Goal: Task Accomplishment & Management: Use online tool/utility

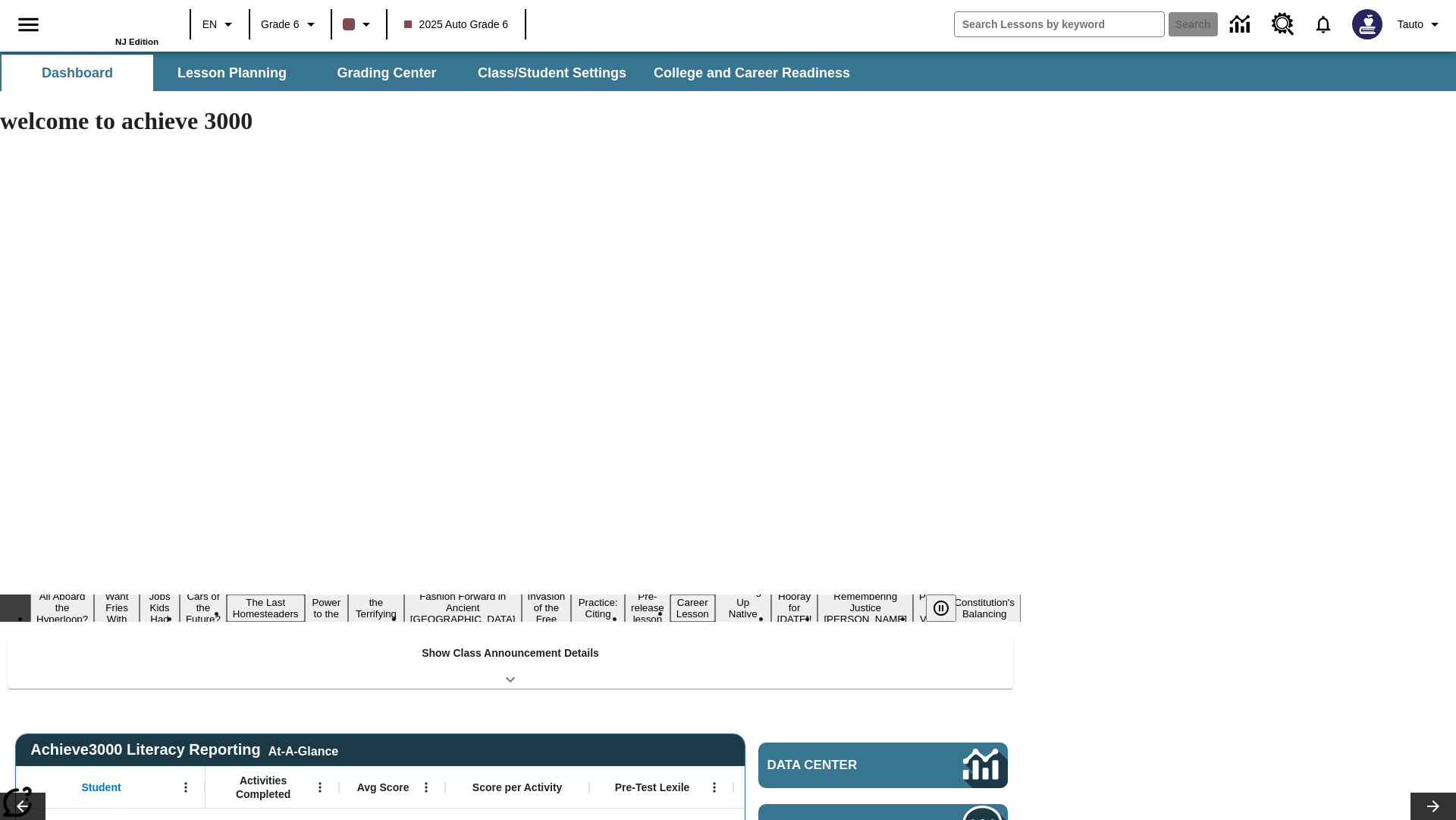
type input "-1"
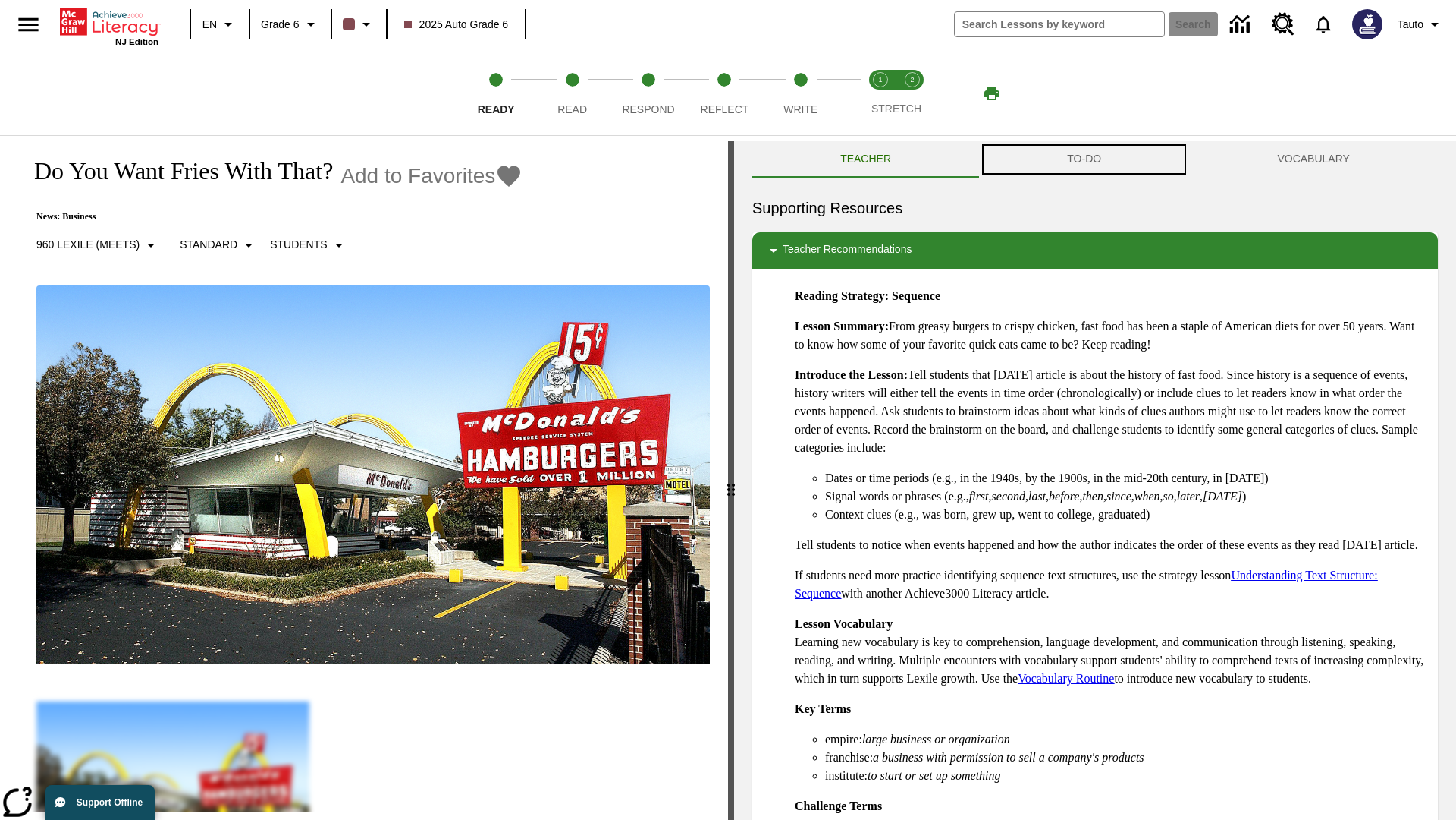
click at [1084, 160] on button "TO-DO" at bounding box center [1084, 160] width 210 height 37
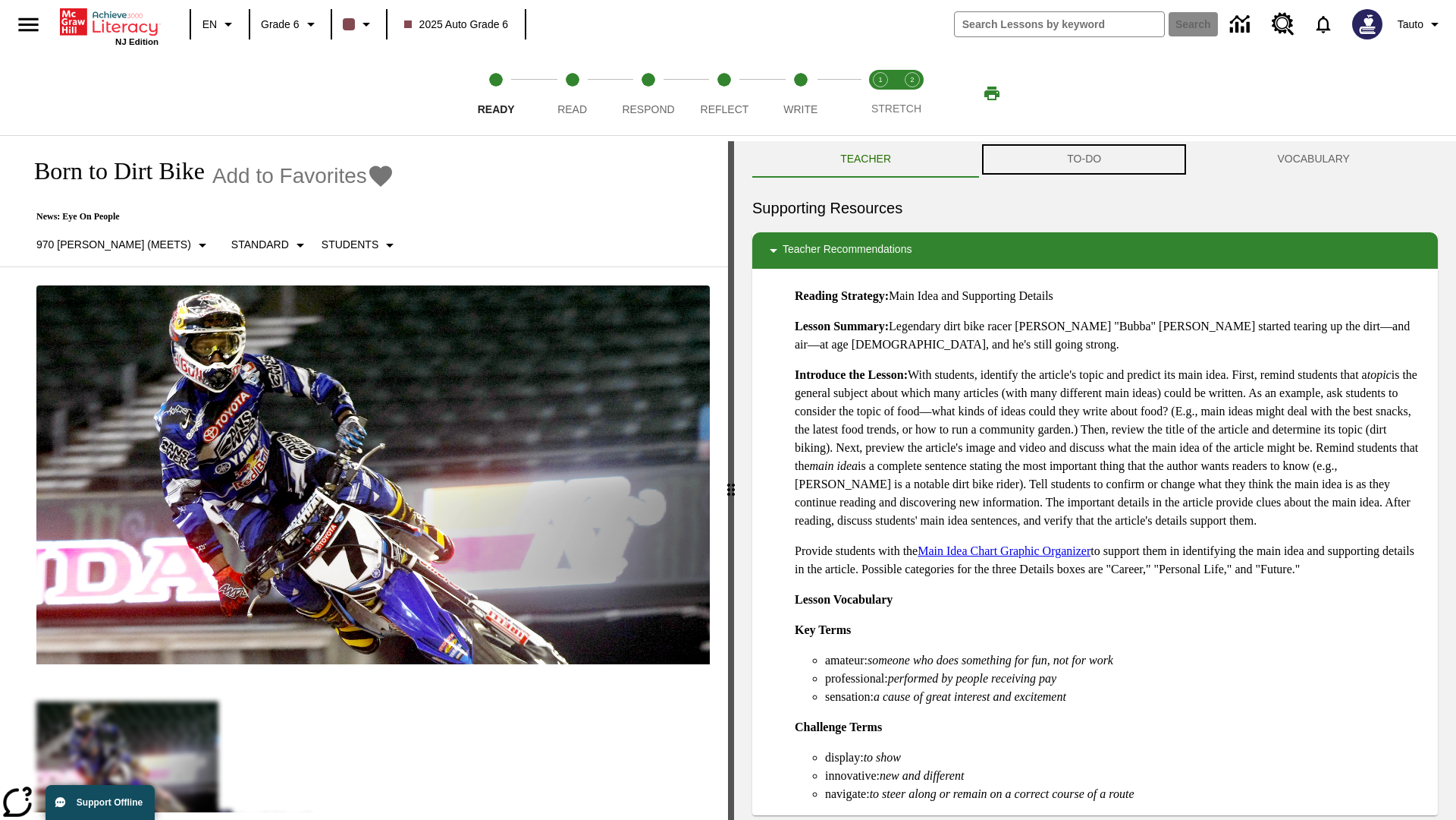
click at [1084, 160] on button "TO-DO" at bounding box center [1084, 160] width 210 height 37
